Goal: Information Seeking & Learning: Learn about a topic

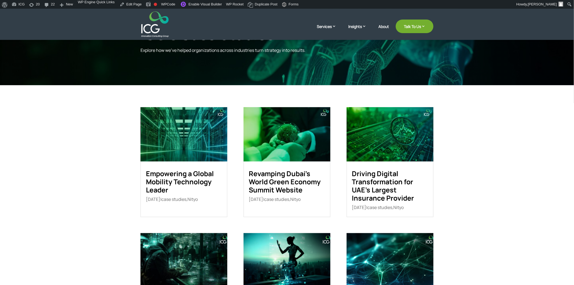
scroll to position [60, 0]
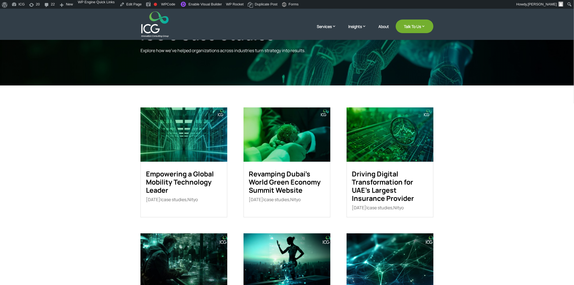
click at [281, 180] on link "Revamping Dubai’s World Green Economy Summit Website" at bounding box center [285, 182] width 72 height 26
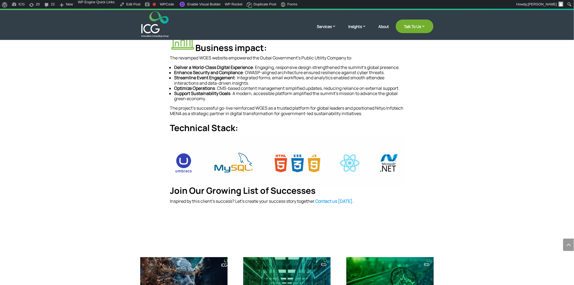
scroll to position [362, 0]
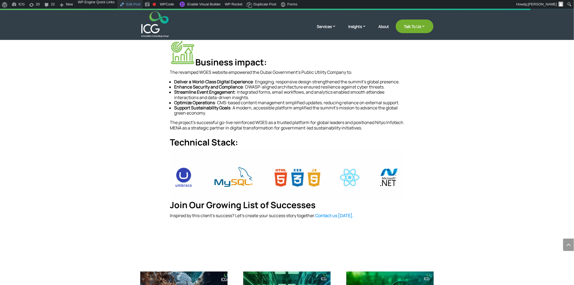
click at [126, 4] on link "Edit Post" at bounding box center [130, 4] width 25 height 9
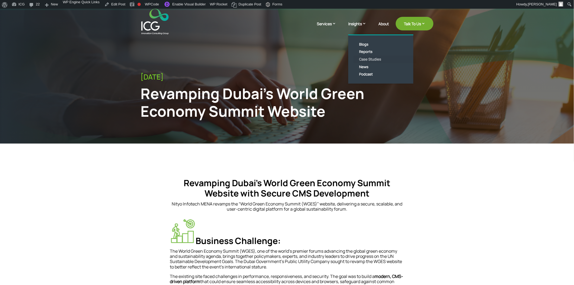
click at [370, 60] on link "Case Studies" at bounding box center [385, 60] width 62 height 8
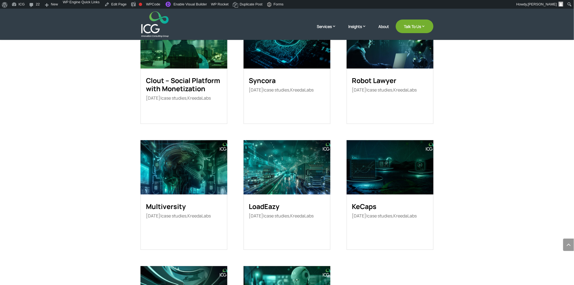
scroll to position [411, 0]
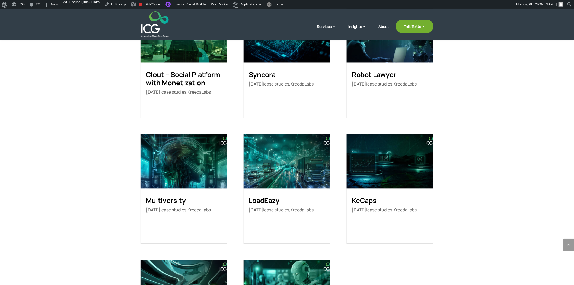
click at [174, 184] on img at bounding box center [184, 161] width 87 height 54
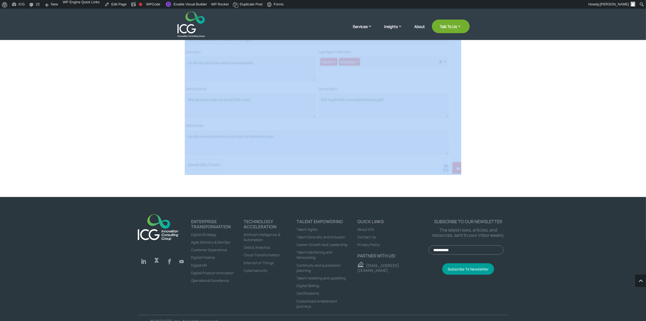
scroll to position [735, 0]
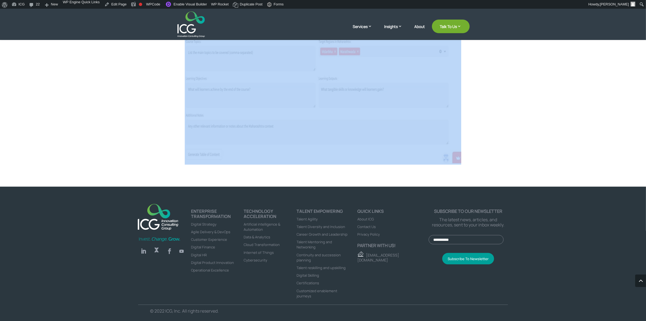
drag, startPoint x: 177, startPoint y: 112, endPoint x: 466, endPoint y: 128, distance: 290.1
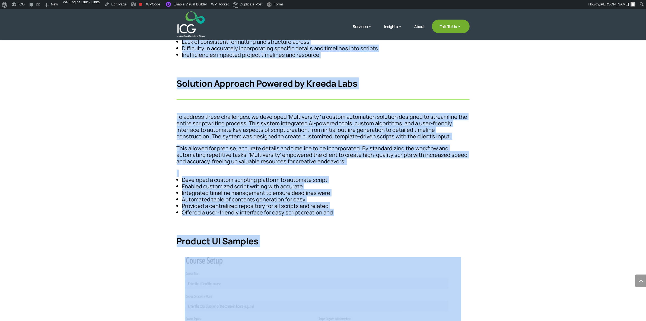
scroll to position [362, 0]
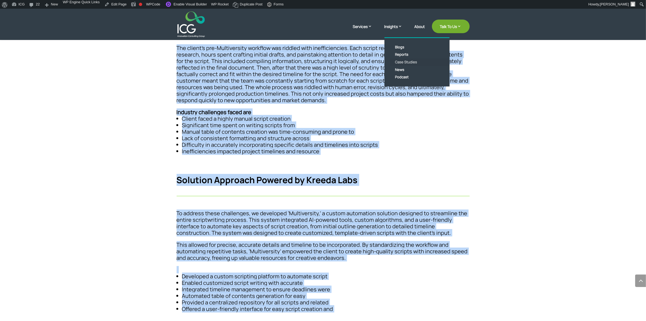
click at [401, 59] on link "Case Studies" at bounding box center [421, 62] width 62 height 8
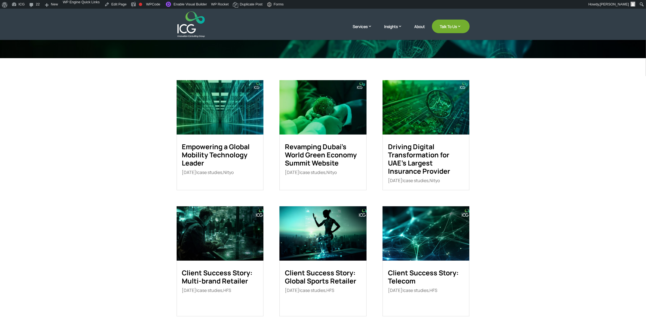
scroll to position [87, 0]
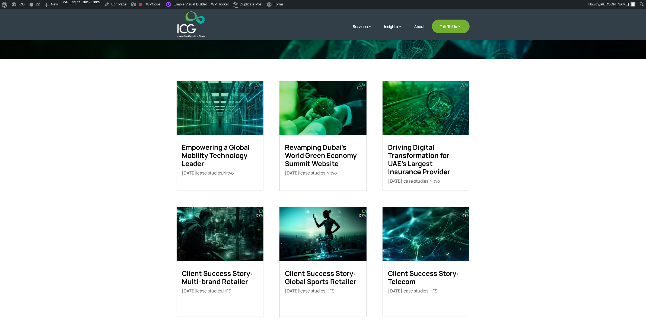
click at [215, 245] on img at bounding box center [220, 234] width 87 height 54
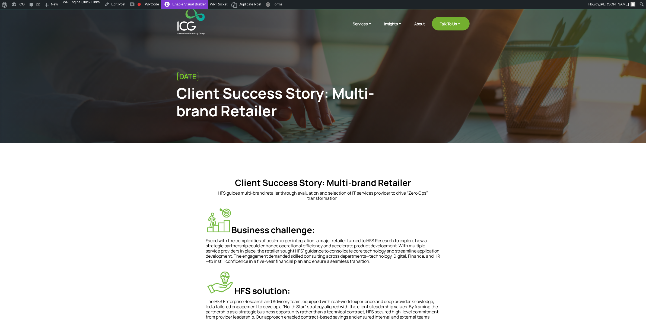
click at [185, 3] on link "Enable Visual Builder" at bounding box center [184, 4] width 47 height 9
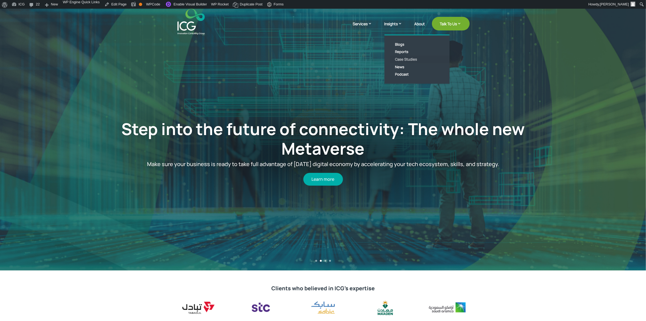
click at [407, 59] on link "Case Studies" at bounding box center [421, 60] width 62 height 8
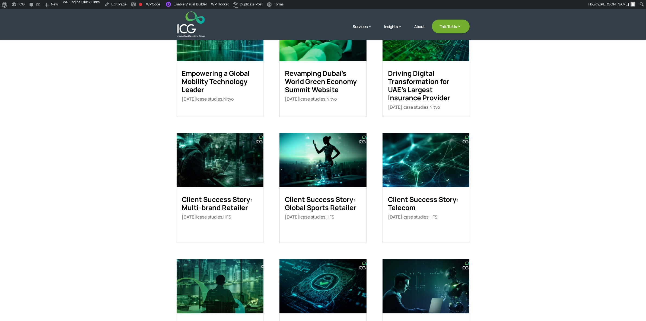
scroll to position [53, 0]
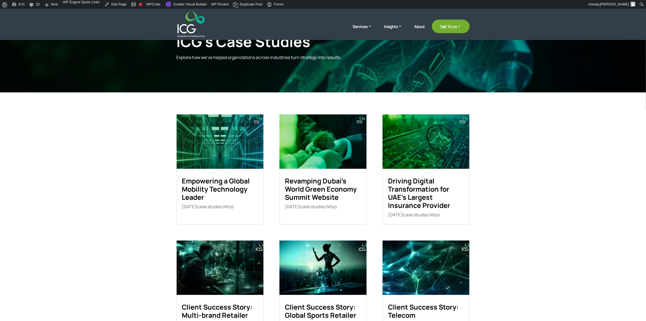
click at [238, 164] on img at bounding box center [220, 141] width 87 height 54
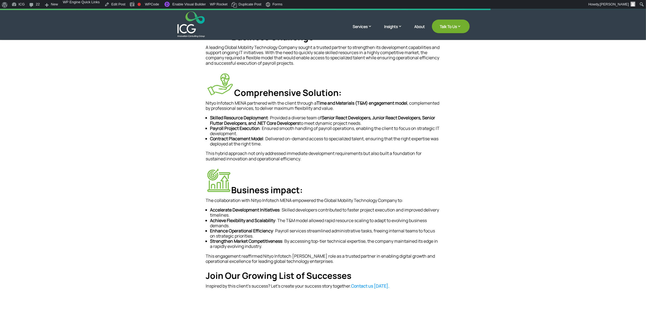
scroll to position [238, 0]
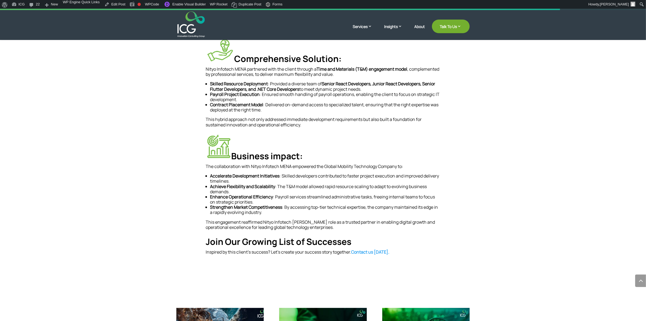
click at [281, 246] on h4 "Join Our Growing List of Successes" at bounding box center [323, 242] width 235 height 13
copy div "Join Our Growing List of Successes"
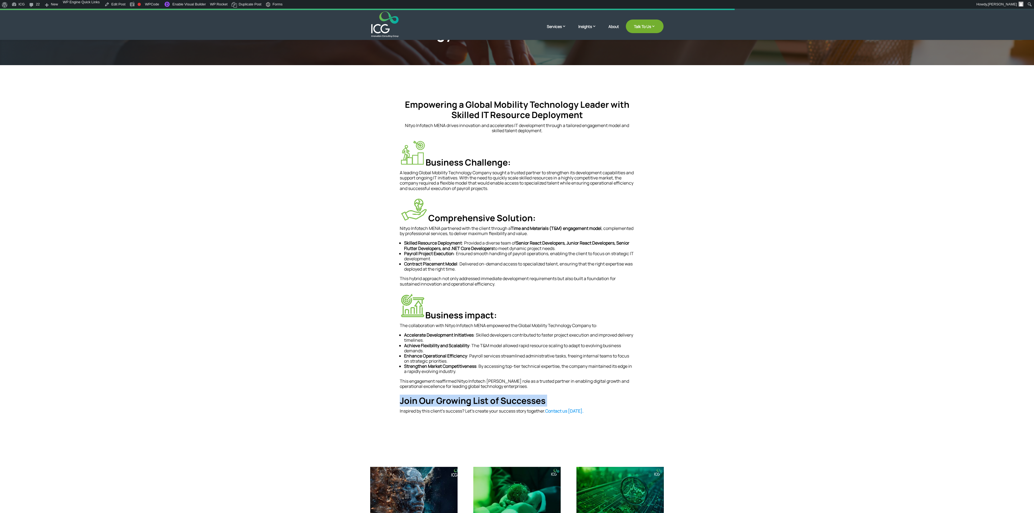
scroll to position [74, 0]
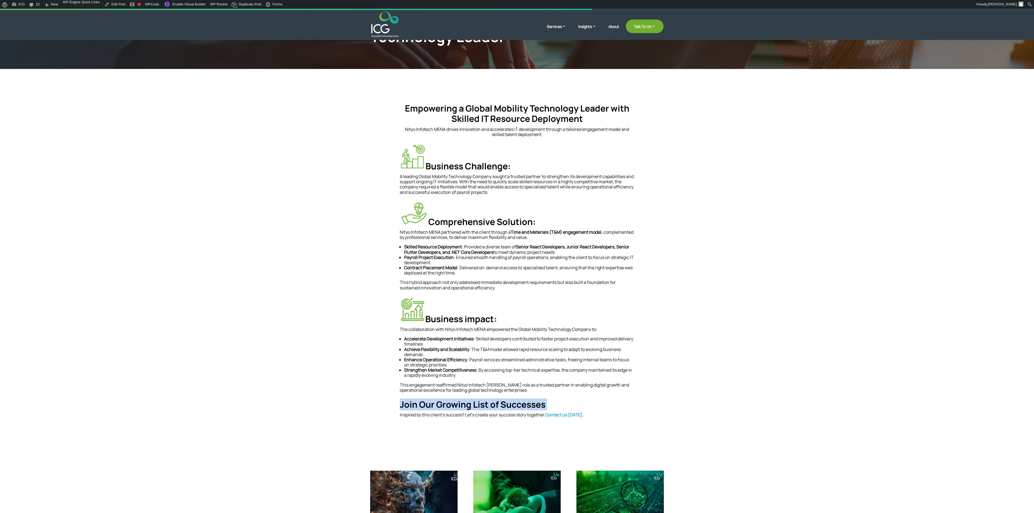
copy div "Join Our Growing List of Successes"
click at [185, 1] on link "Enable Visual Builder" at bounding box center [184, 4] width 47 height 9
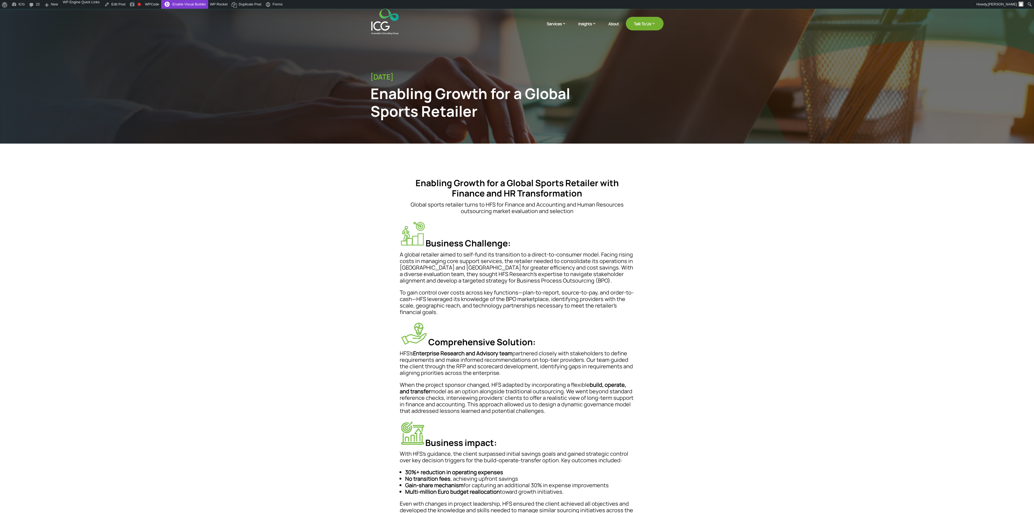
click at [181, 5] on link "Enable Visual Builder" at bounding box center [184, 4] width 47 height 9
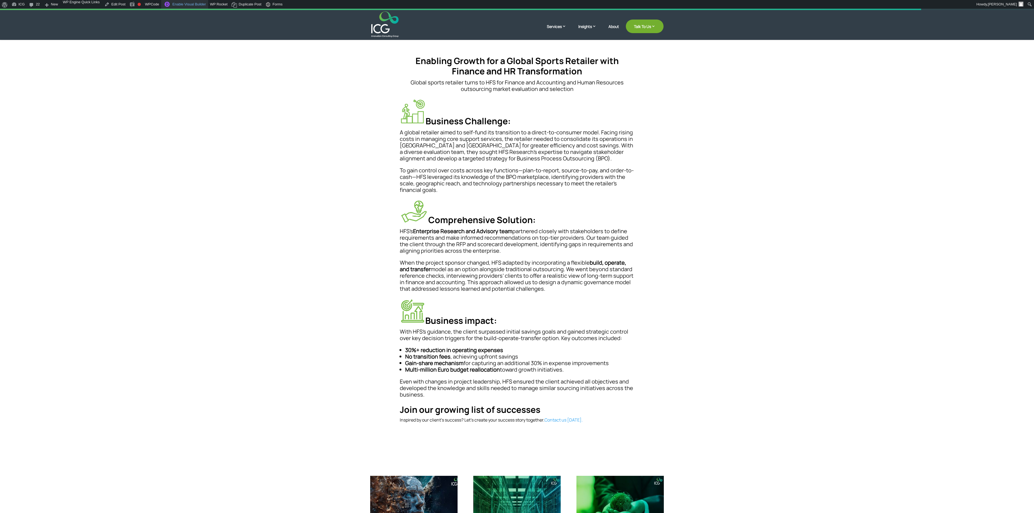
scroll to position [163, 0]
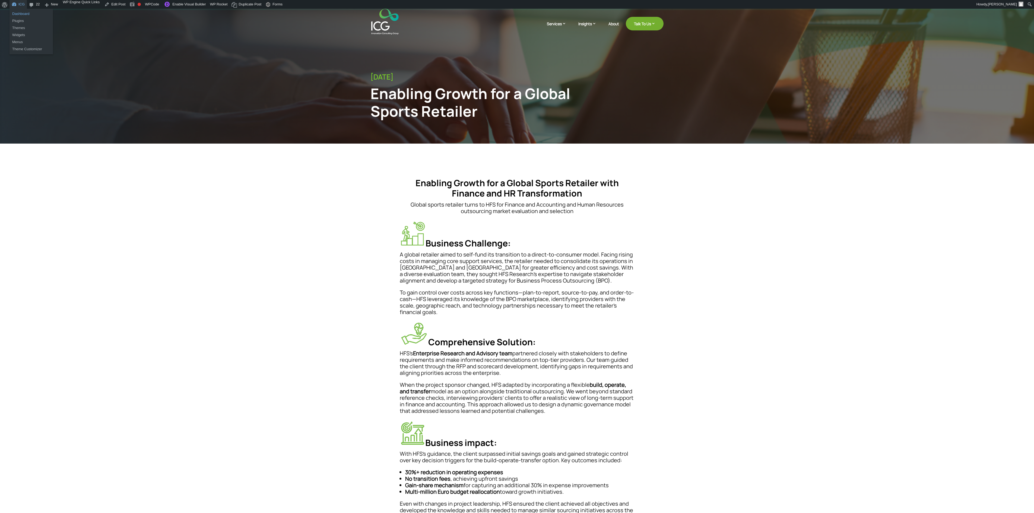
click at [28, 15] on link "Dashboard" at bounding box center [31, 13] width 43 height 7
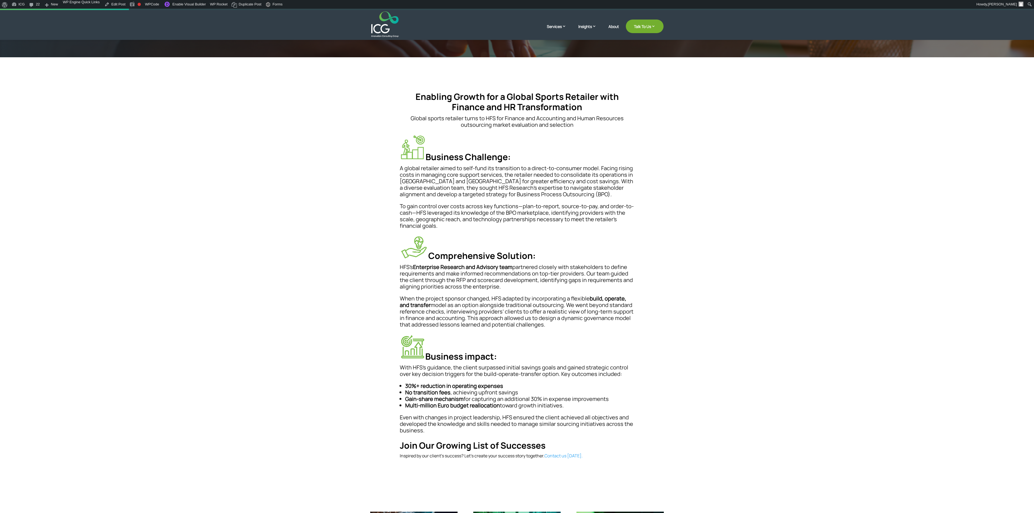
scroll to position [217, 0]
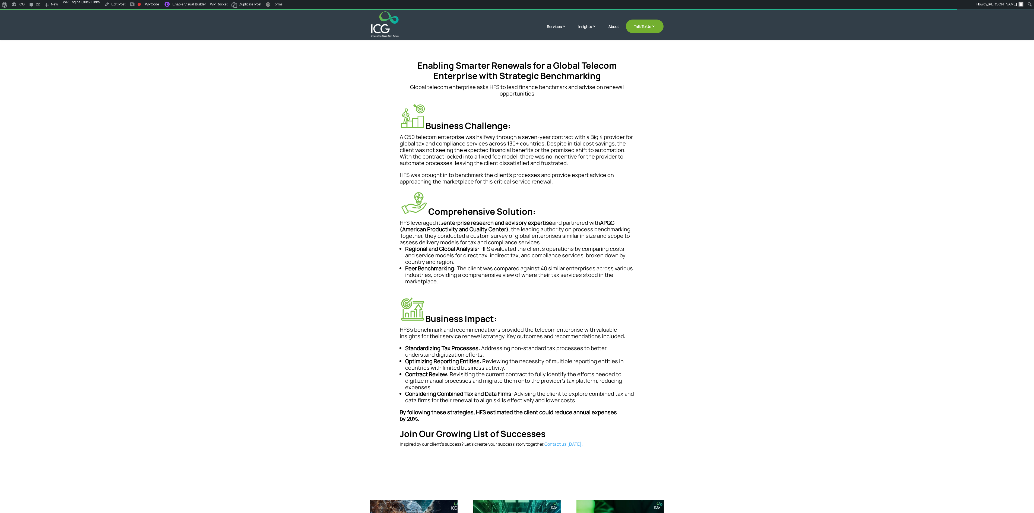
scroll to position [109, 0]
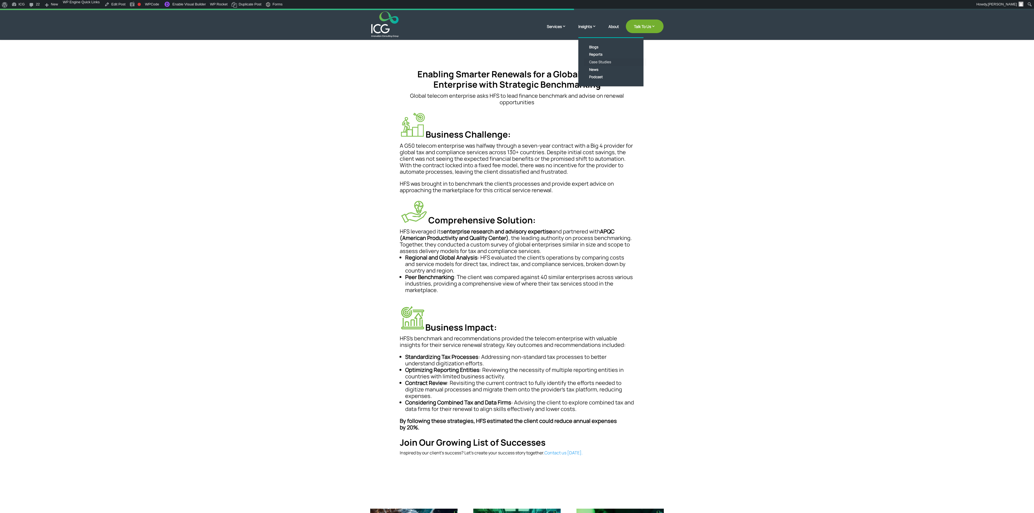
click at [598, 62] on link "Case Studies" at bounding box center [615, 62] width 62 height 8
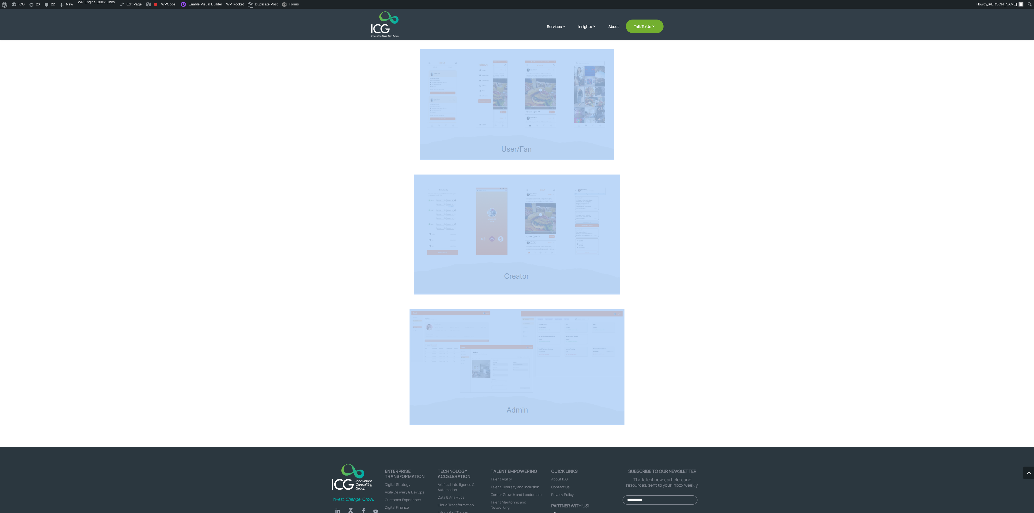
scroll to position [2018, 0]
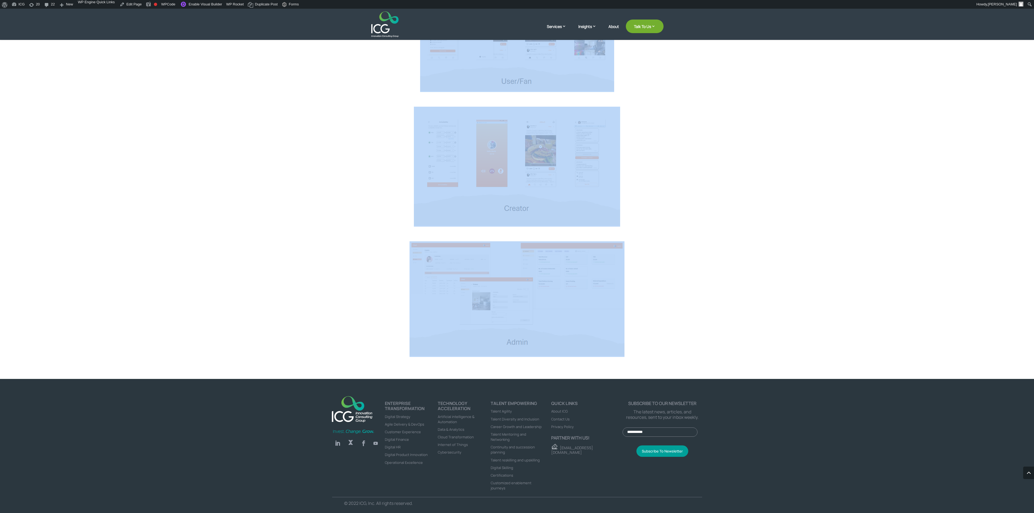
drag, startPoint x: 366, startPoint y: 193, endPoint x: 628, endPoint y: 364, distance: 312.6
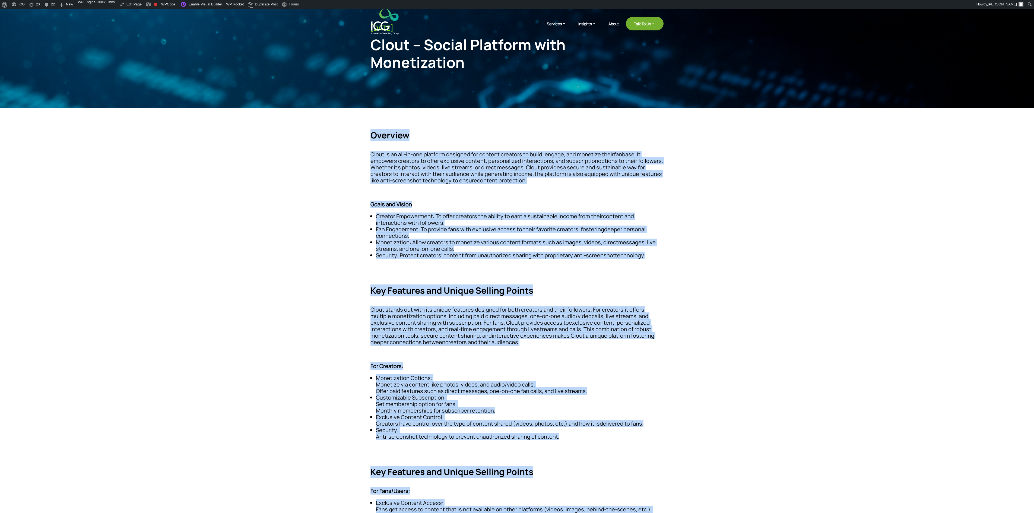
scroll to position [0, 0]
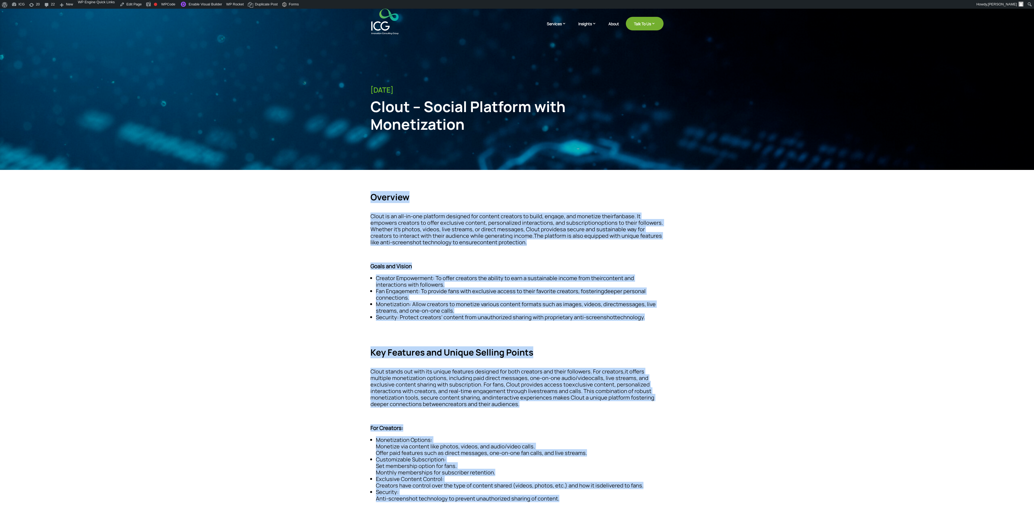
click at [431, 321] on ul "Creator Empowerment: To offer creators the ability to earn a sustainable income…" at bounding box center [517, 300] width 293 height 51
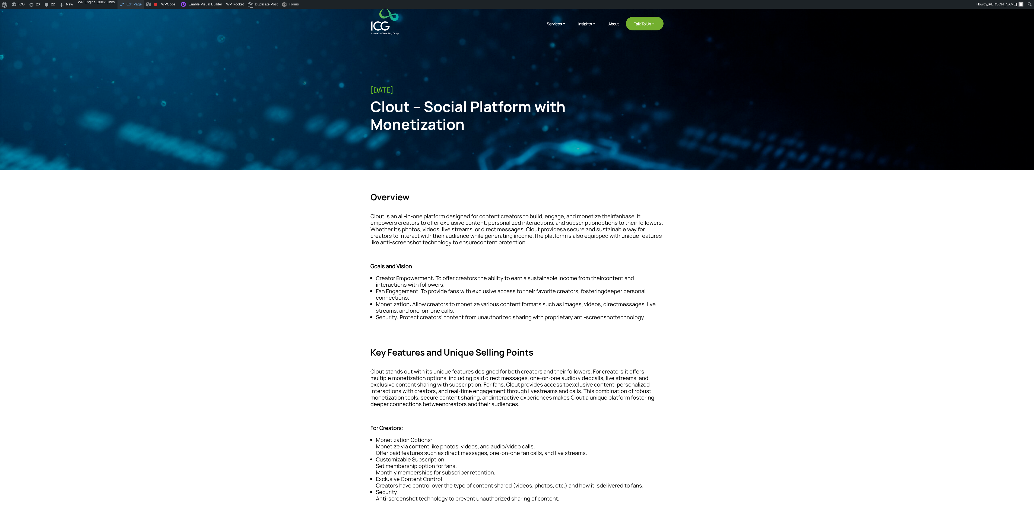
click at [129, 4] on link "Edit Page" at bounding box center [131, 4] width 26 height 9
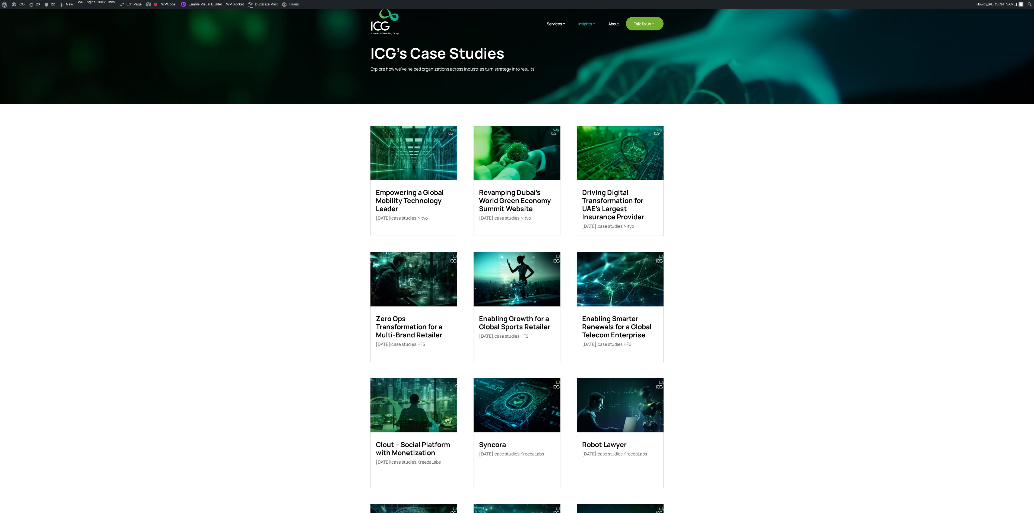
scroll to position [54, 0]
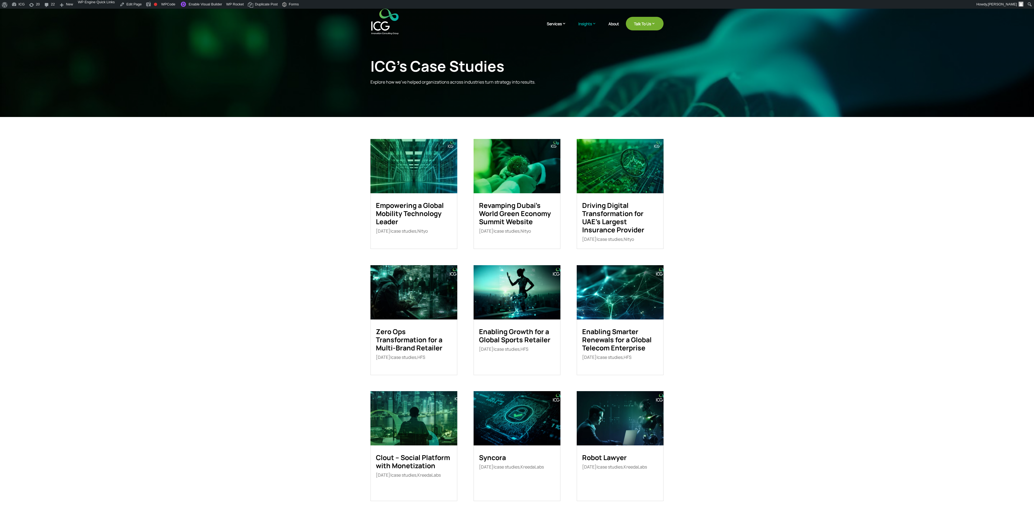
click at [412, 437] on img at bounding box center [414, 418] width 87 height 54
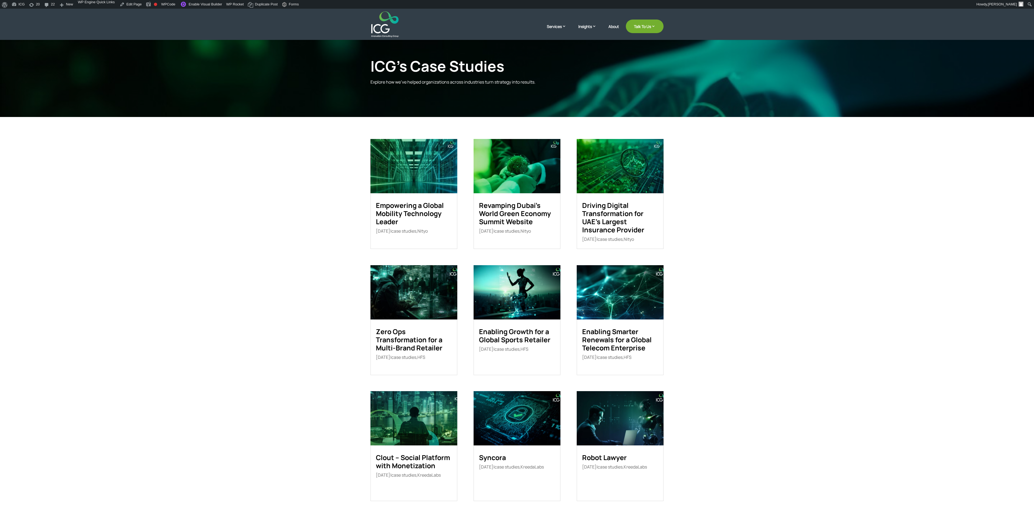
scroll to position [83, 0]
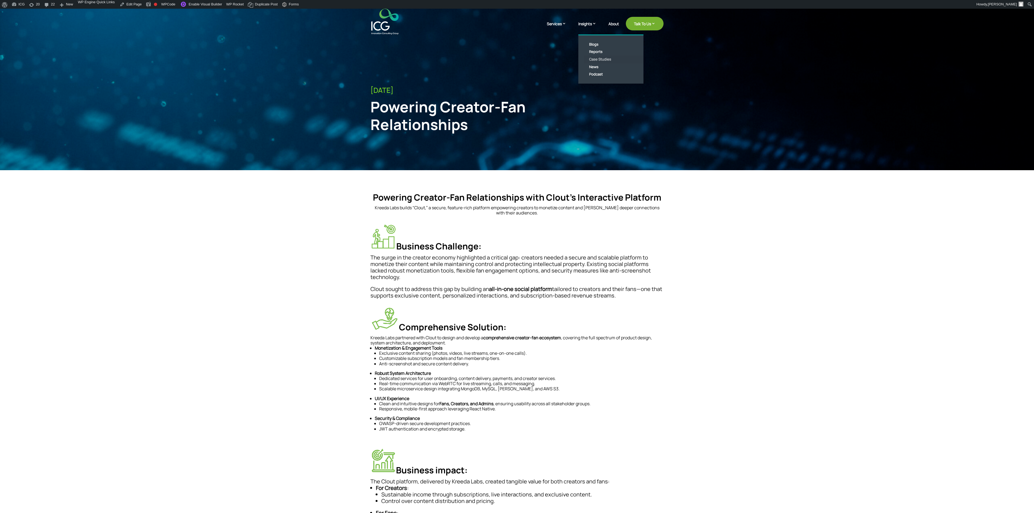
click at [599, 59] on link "Case Studies" at bounding box center [615, 60] width 62 height 8
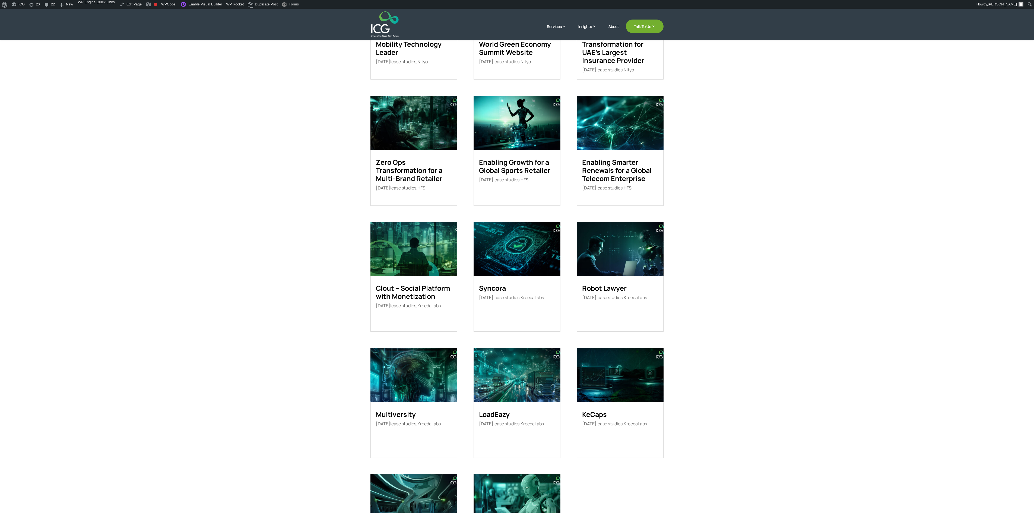
scroll to position [217, 0]
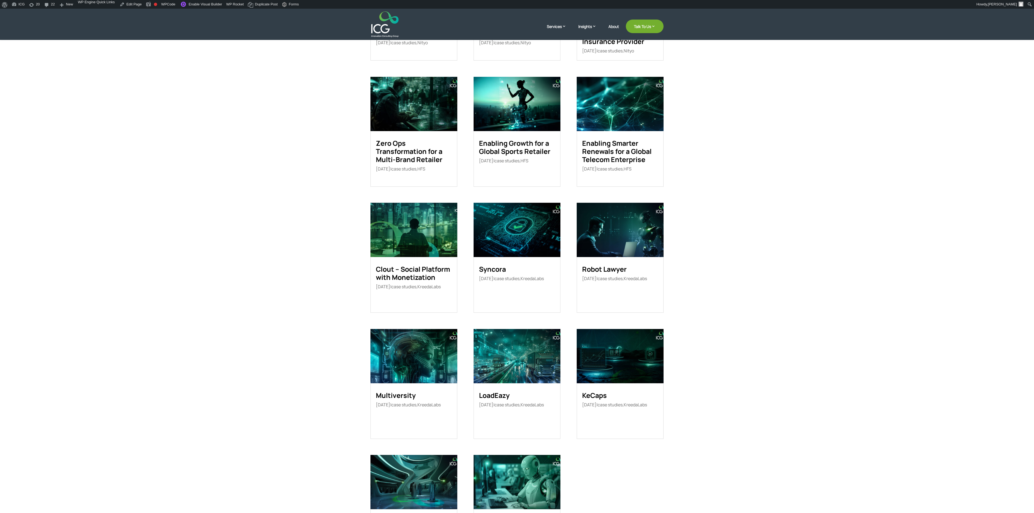
click at [400, 271] on link "Clout – Social Platform with Monetization" at bounding box center [413, 273] width 74 height 18
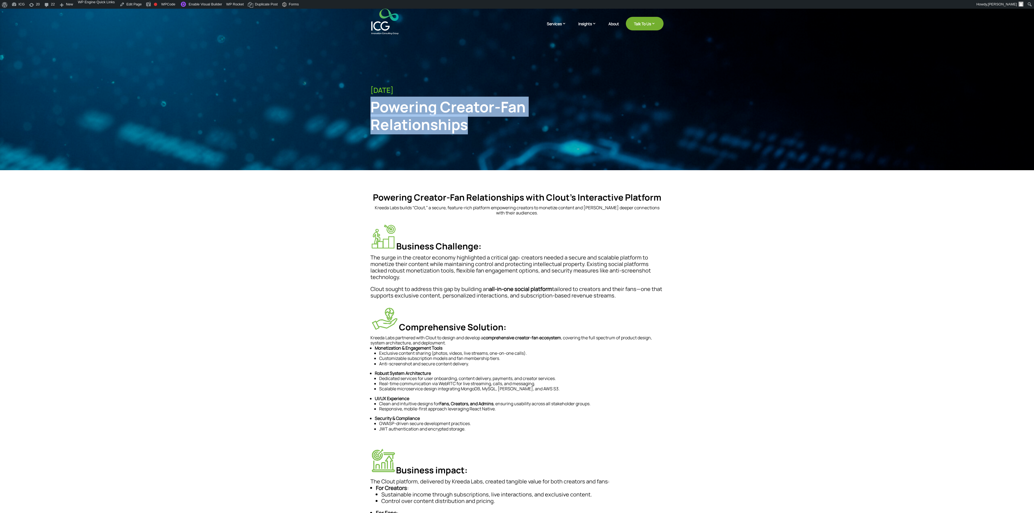
drag, startPoint x: 467, startPoint y: 124, endPoint x: 369, endPoint y: 98, distance: 102.2
click at [369, 98] on div "July 24, 2025 Powering Creator-Fan Relationships" at bounding box center [517, 98] width 1034 height 179
copy div "Powering Creator-Fan Relationships"
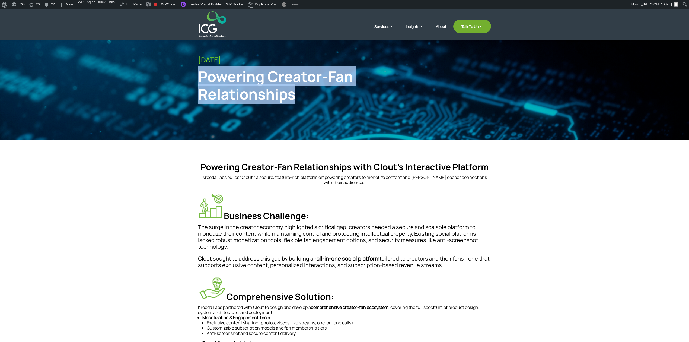
scroll to position [72, 0]
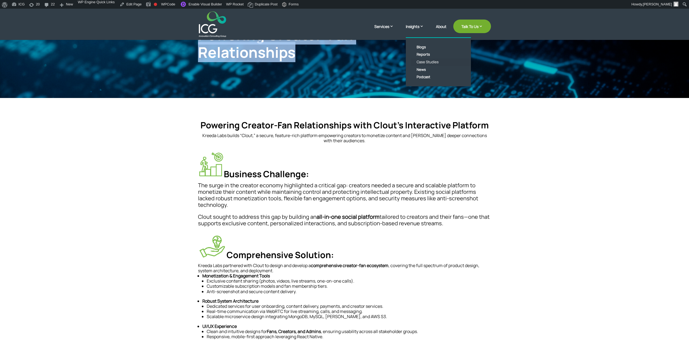
click at [422, 60] on link "Case Studies" at bounding box center [443, 62] width 62 height 8
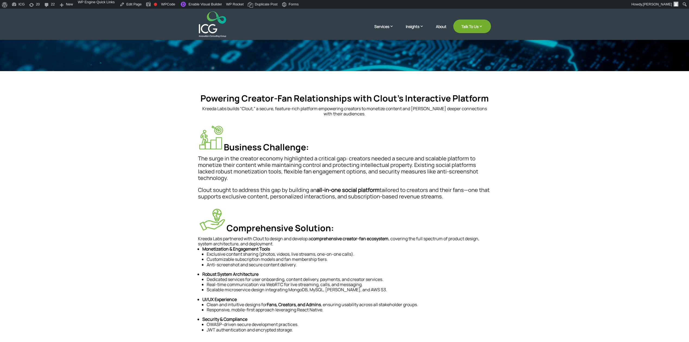
scroll to position [238, 0]
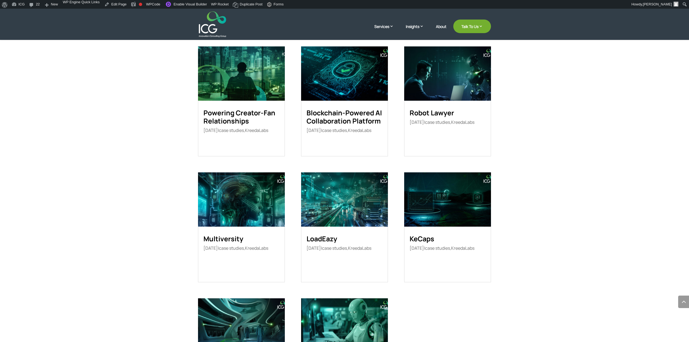
scroll to position [381, 0]
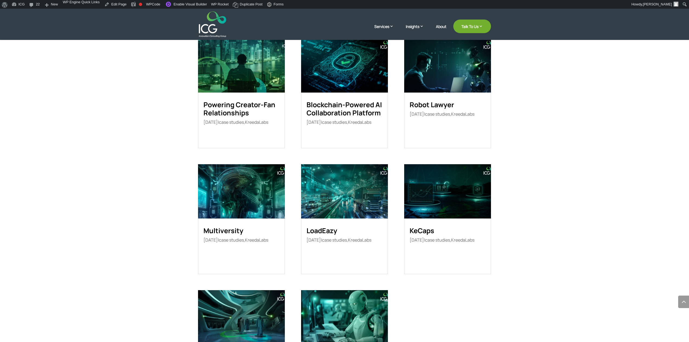
click at [255, 186] on img at bounding box center [241, 191] width 87 height 54
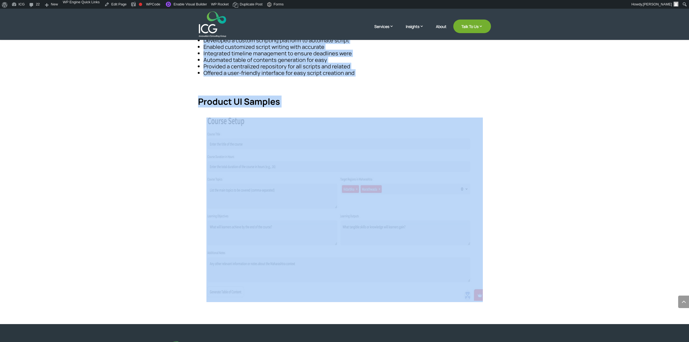
scroll to position [543, 0]
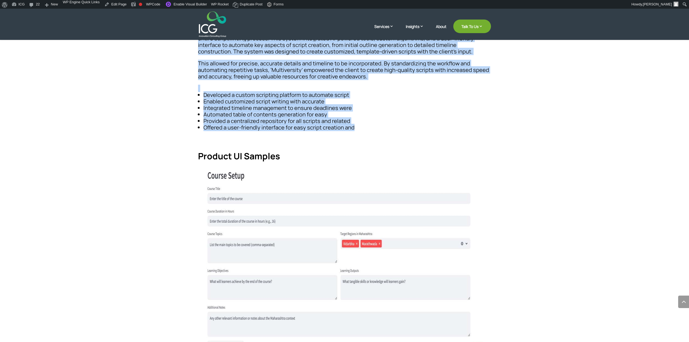
drag, startPoint x: 197, startPoint y: 106, endPoint x: 334, endPoint y: 122, distance: 138.5
copy div "Background Multiversity stands as a pioneering ed-tech platform dedicated to br…"
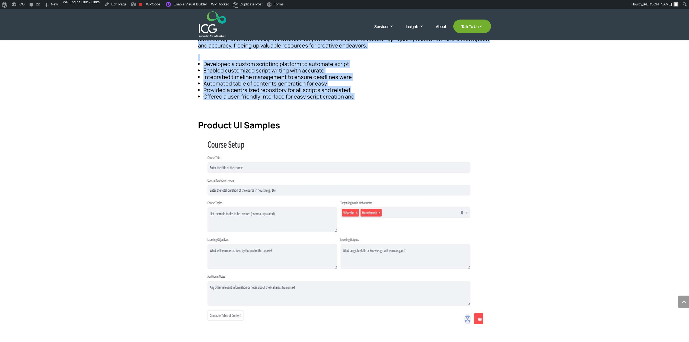
scroll to position [615, 0]
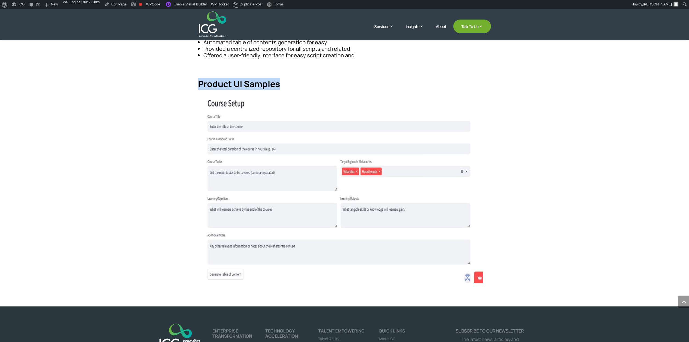
drag, startPoint x: 200, startPoint y: 80, endPoint x: 321, endPoint y: 80, distance: 121.1
click at [321, 80] on h4 "Product UI Samples" at bounding box center [344, 85] width 293 height 13
copy h4 "Product UI Samples"
click at [339, 186] on img at bounding box center [345, 191] width 277 height 183
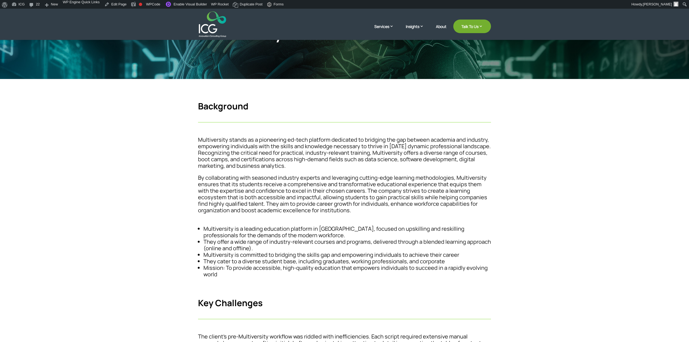
scroll to position [0, 0]
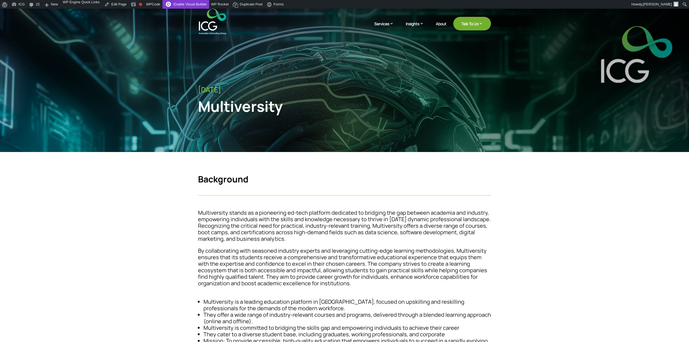
click at [186, 2] on link "Enable Visual Builder" at bounding box center [186, 4] width 47 height 9
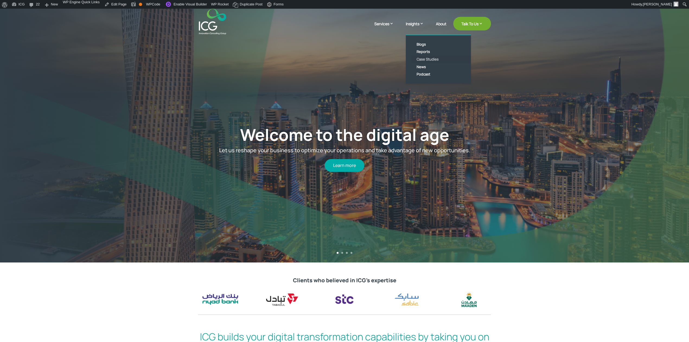
click at [427, 61] on link "Case Studies" at bounding box center [443, 60] width 62 height 8
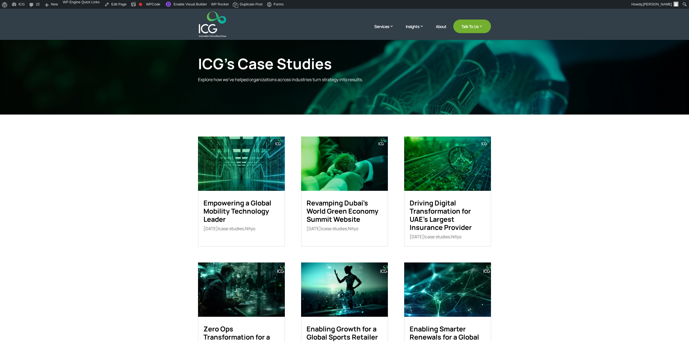
scroll to position [72, 0]
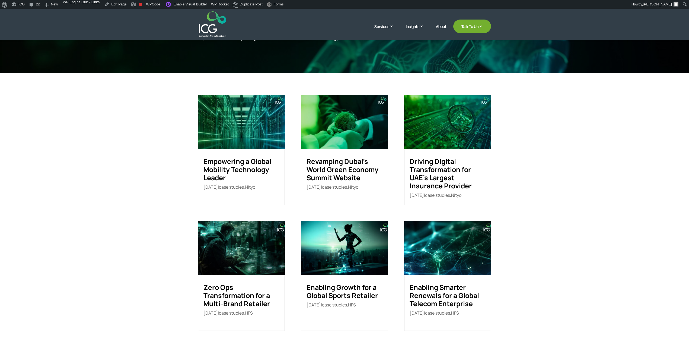
click at [237, 135] on img at bounding box center [241, 122] width 87 height 54
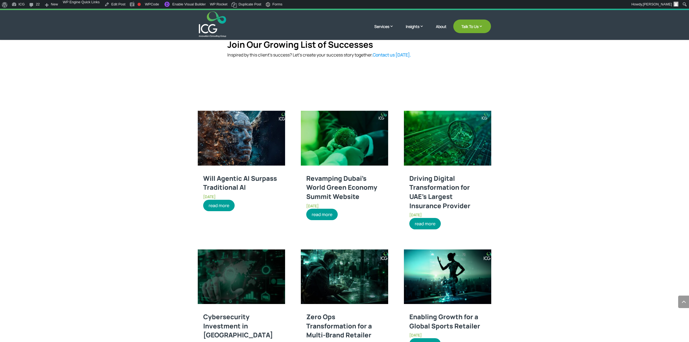
scroll to position [460, 0]
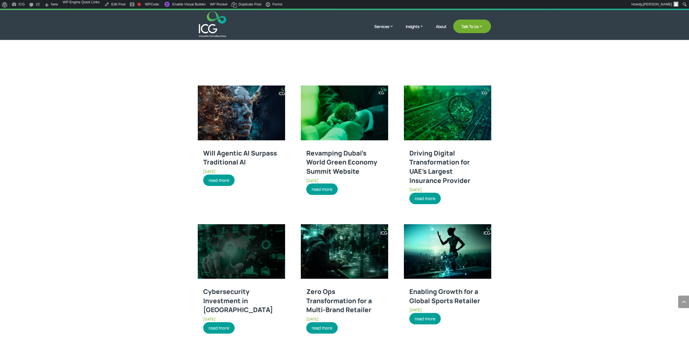
click at [252, 131] on img at bounding box center [241, 113] width 87 height 55
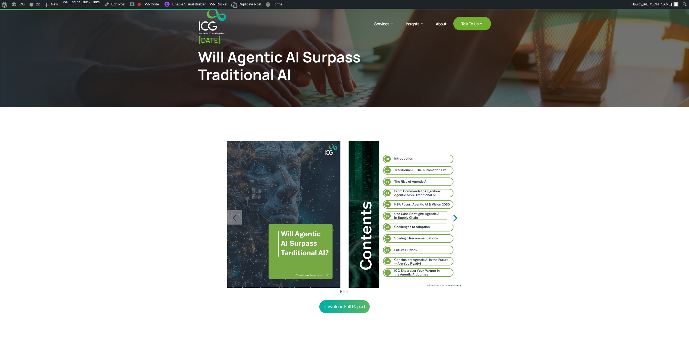
click at [455, 214] on div "Next slide" at bounding box center [455, 217] width 14 height 14
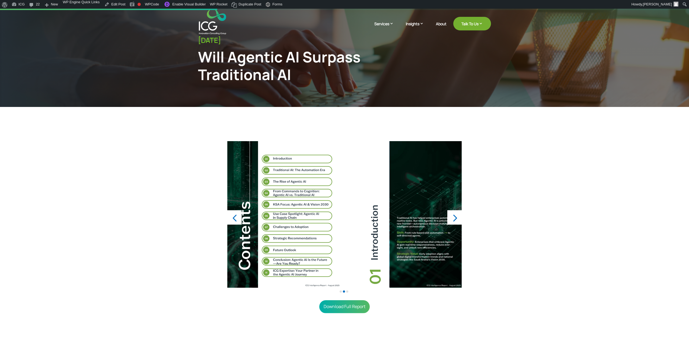
click at [455, 214] on div "Next slide" at bounding box center [455, 217] width 14 height 14
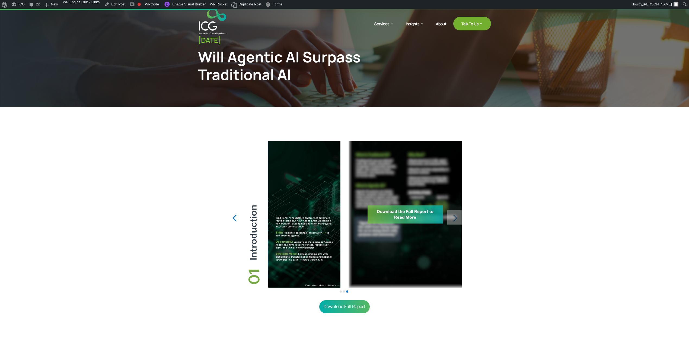
click at [451, 217] on div "Next slide" at bounding box center [455, 217] width 14 height 14
